Goal: Learn about a topic

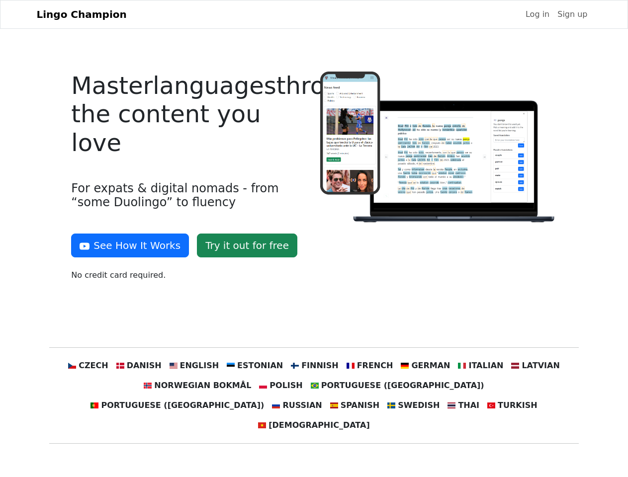
click at [314, 239] on div at bounding box center [438, 181] width 249 height 218
click at [126, 246] on button "See How It Works" at bounding box center [130, 246] width 118 height 24
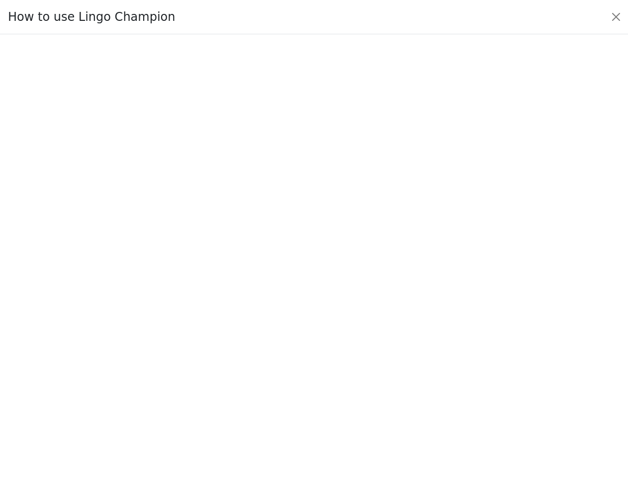
click at [154, 366] on div at bounding box center [313, 256] width 581 height 344
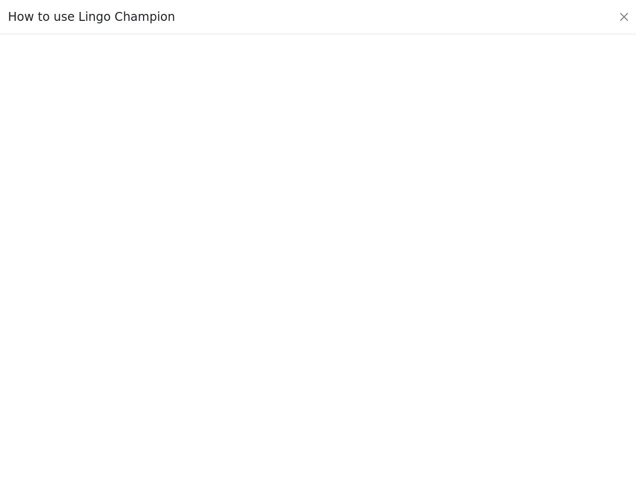
click at [204, 366] on div at bounding box center [318, 256] width 590 height 349
click at [258, 366] on div at bounding box center [318, 256] width 590 height 349
click at [313, 366] on div at bounding box center [318, 256] width 590 height 349
click at [363, 366] on div at bounding box center [318, 256] width 590 height 349
click at [414, 366] on div at bounding box center [318, 256] width 590 height 349
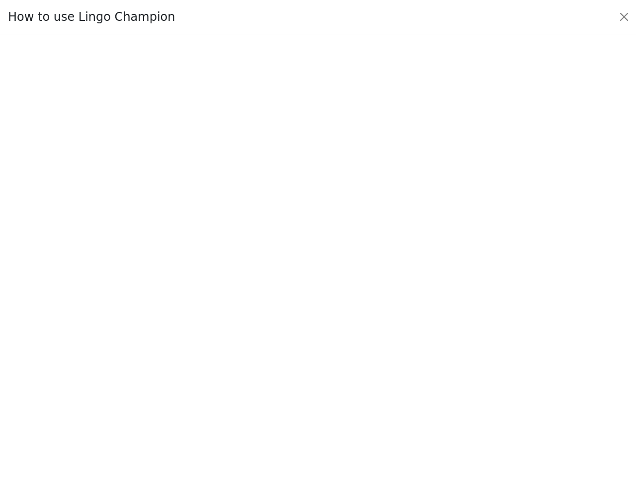
click at [465, 366] on div at bounding box center [318, 256] width 590 height 349
